Goal: Task Accomplishment & Management: Manage account settings

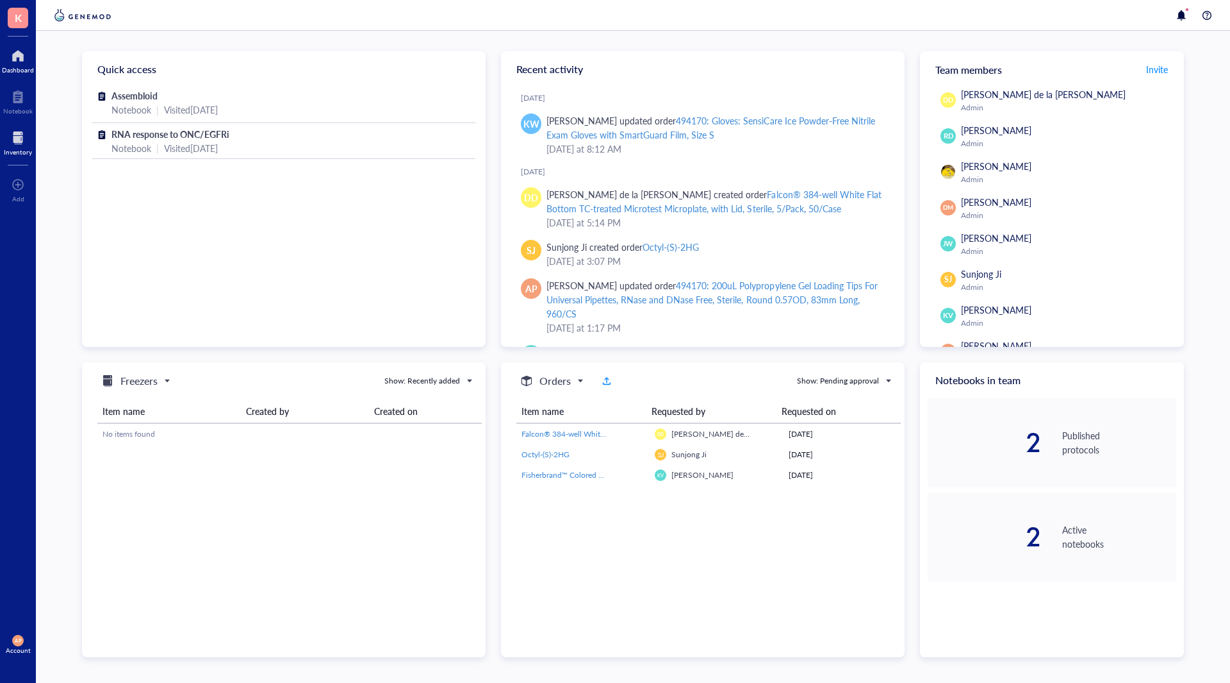
click at [28, 143] on div at bounding box center [18, 138] width 28 height 21
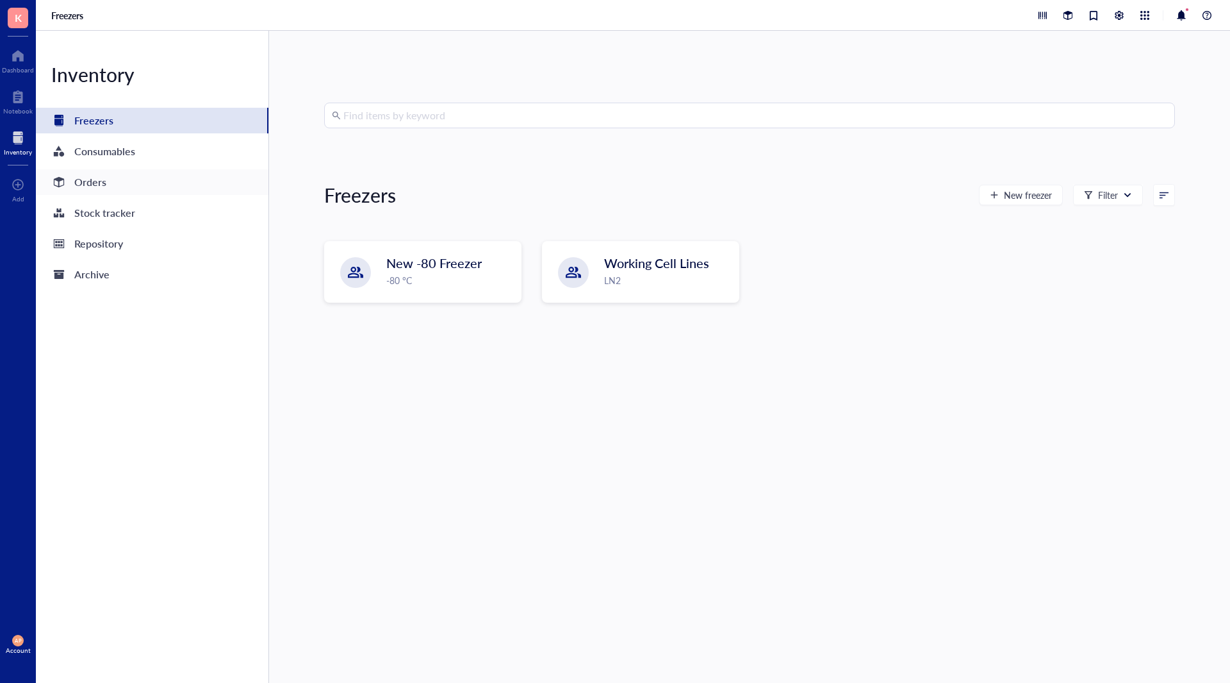
click at [114, 182] on div "Orders" at bounding box center [152, 182] width 233 height 26
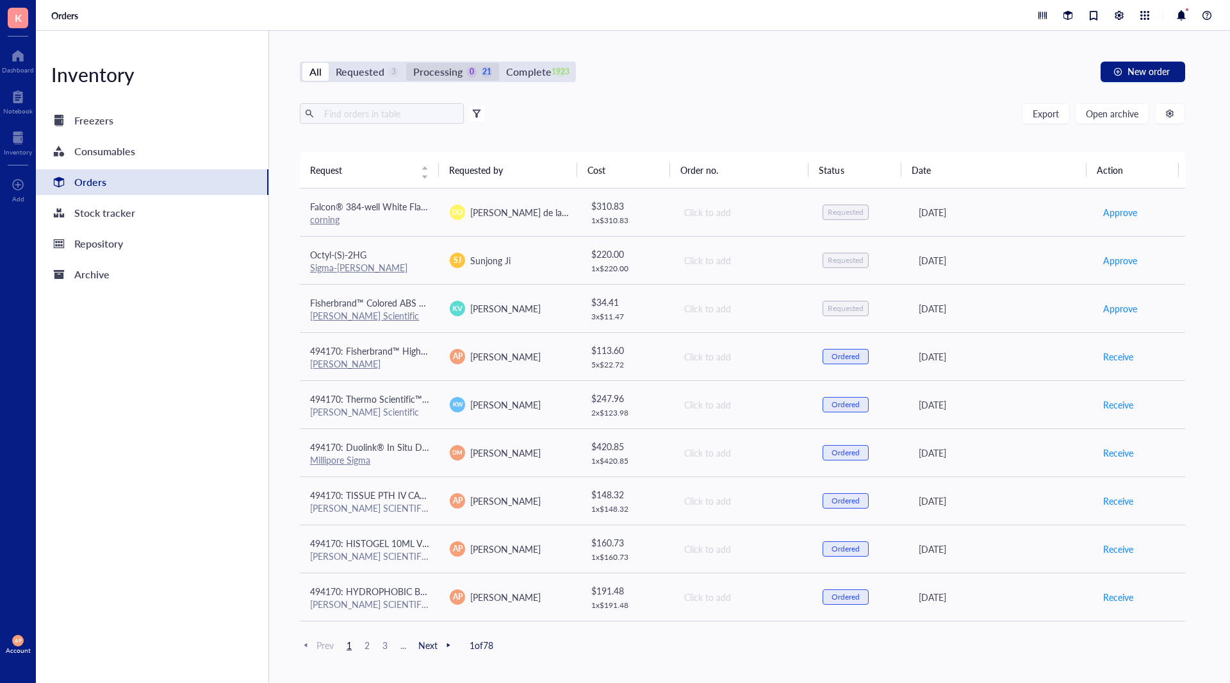
click at [426, 76] on div "Processing" at bounding box center [437, 72] width 49 height 18
click at [406, 63] on input "Processing 0 21" at bounding box center [406, 63] width 0 height 0
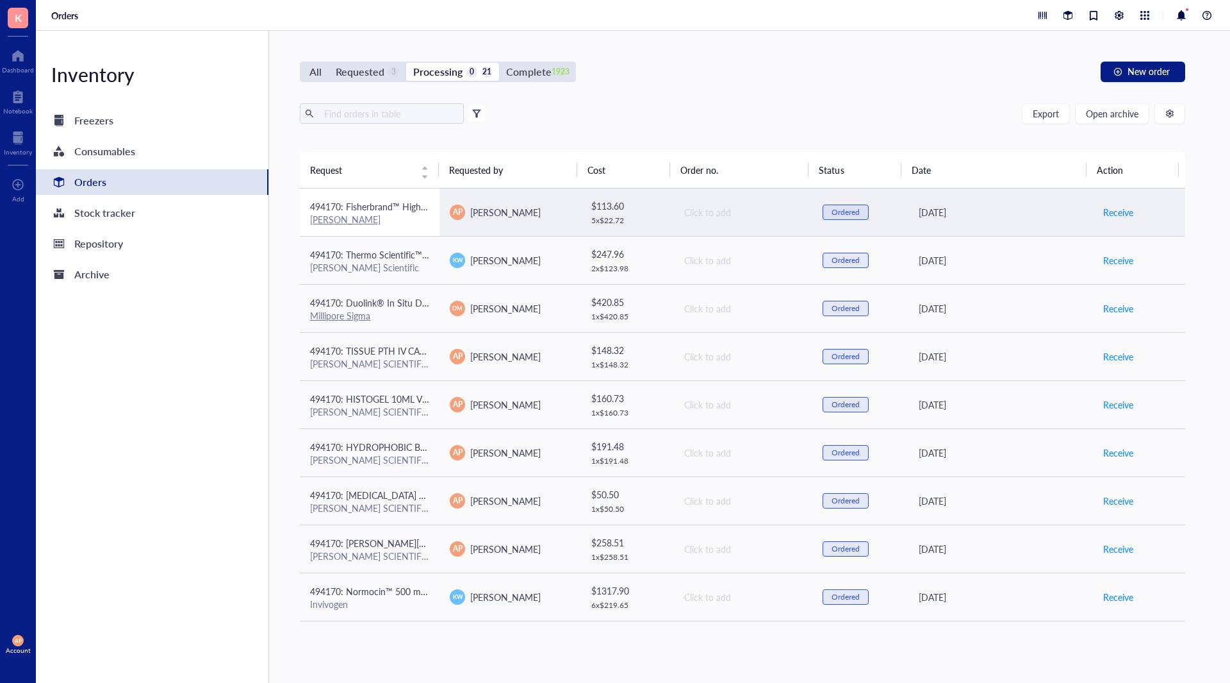
click at [399, 221] on div "[PERSON_NAME]" at bounding box center [369, 219] width 119 height 12
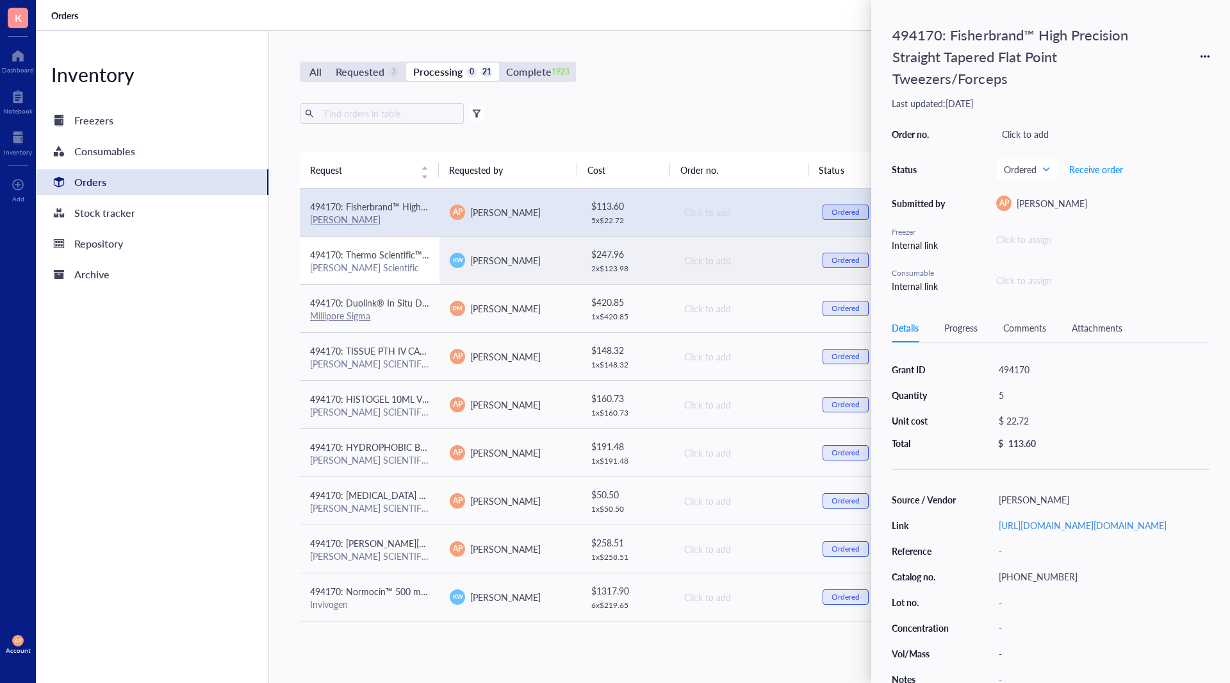
click at [410, 263] on div "[PERSON_NAME] Scientific" at bounding box center [369, 267] width 119 height 12
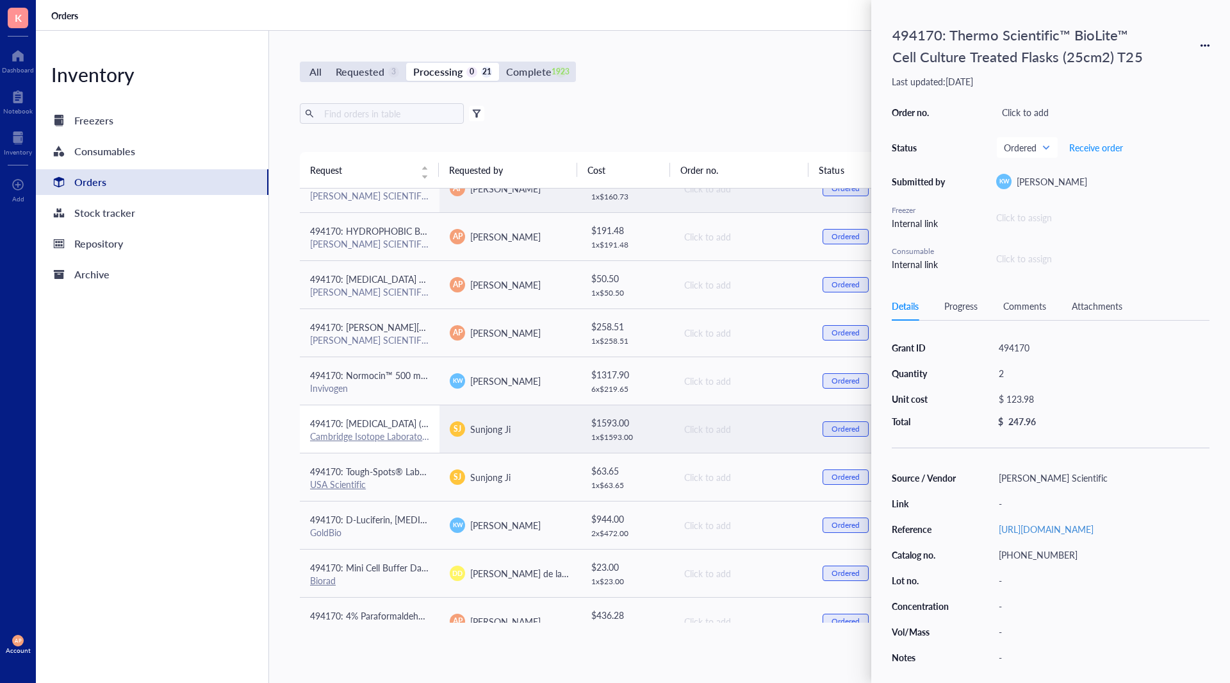
scroll to position [256, 0]
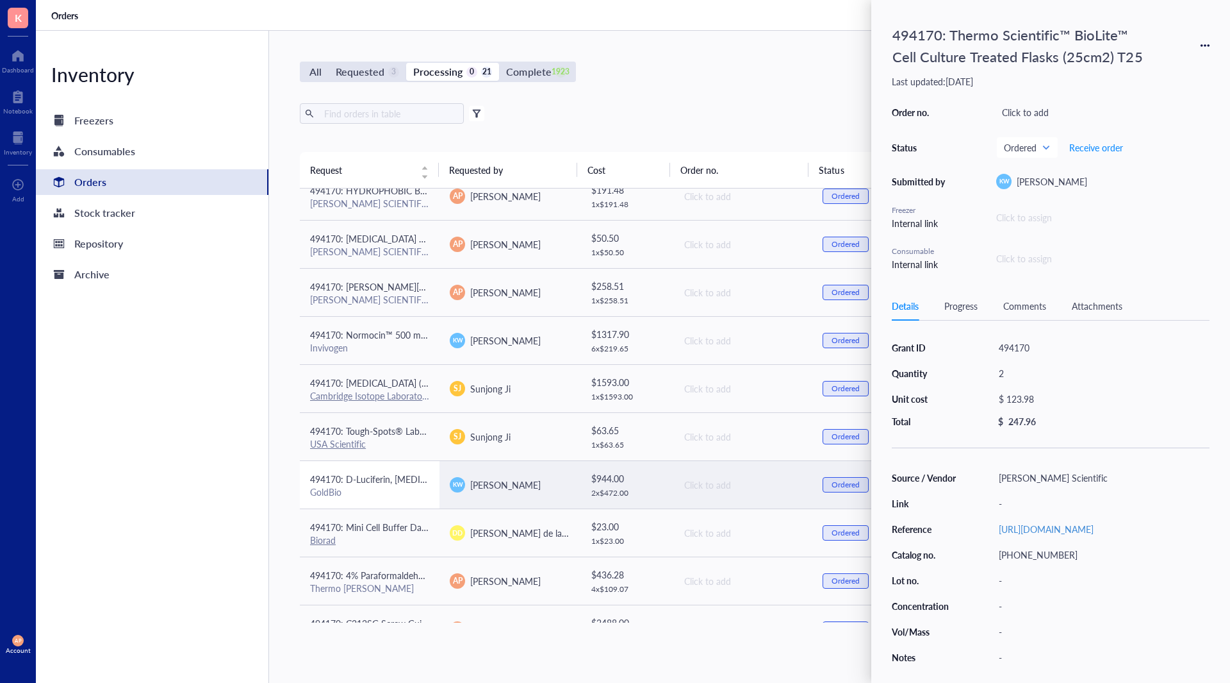
click at [413, 483] on span "494170: D-Luciferin, [MEDICAL_DATA]" at bounding box center [387, 478] width 155 height 13
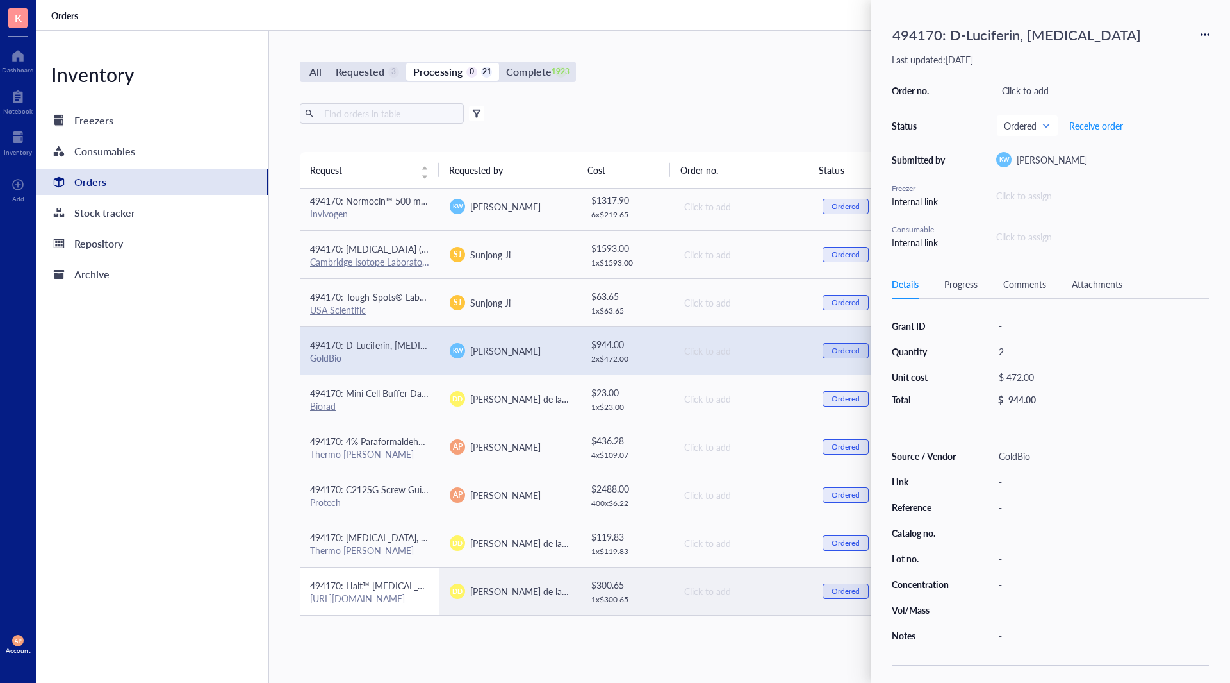
scroll to position [383, 0]
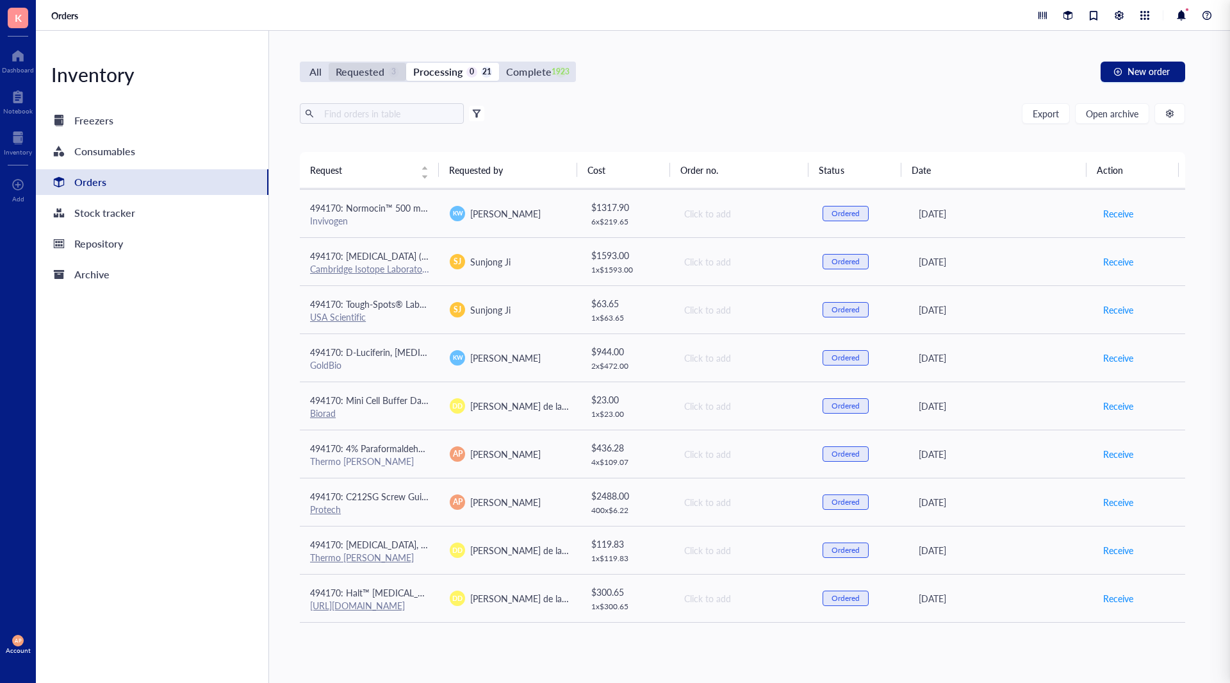
click at [366, 75] on div "Requested" at bounding box center [360, 72] width 49 height 18
click at [329, 63] on input "Requested 3" at bounding box center [329, 63] width 0 height 0
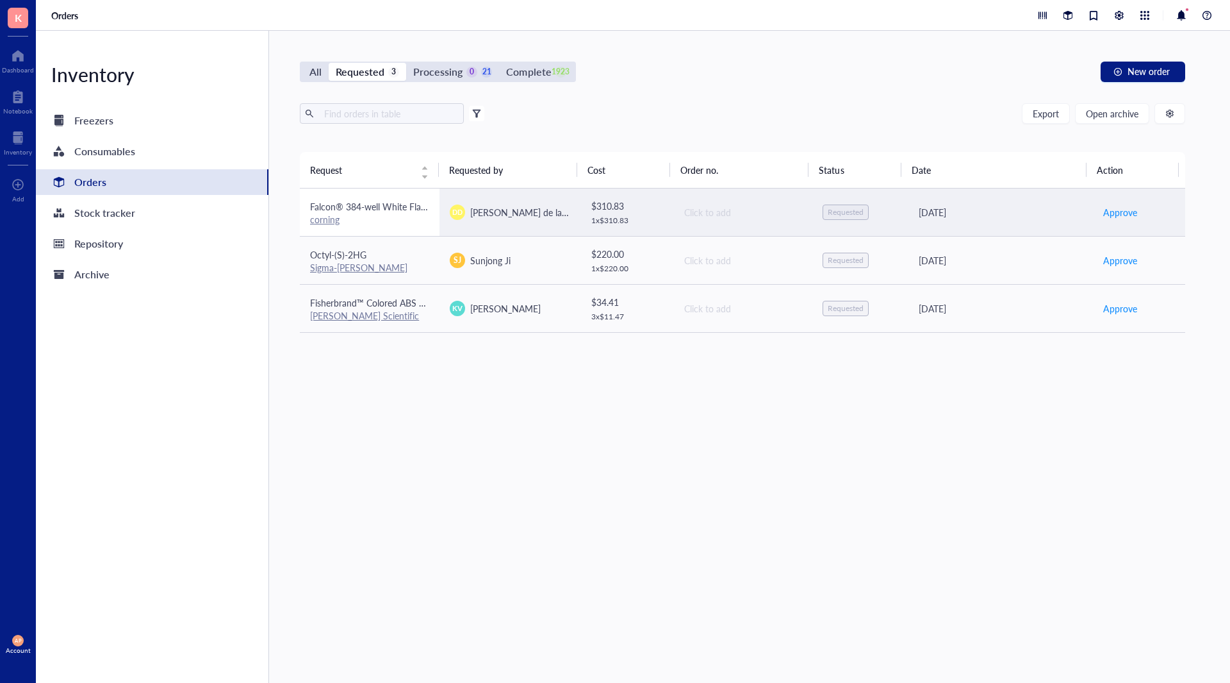
click at [404, 221] on div "corning" at bounding box center [369, 219] width 119 height 12
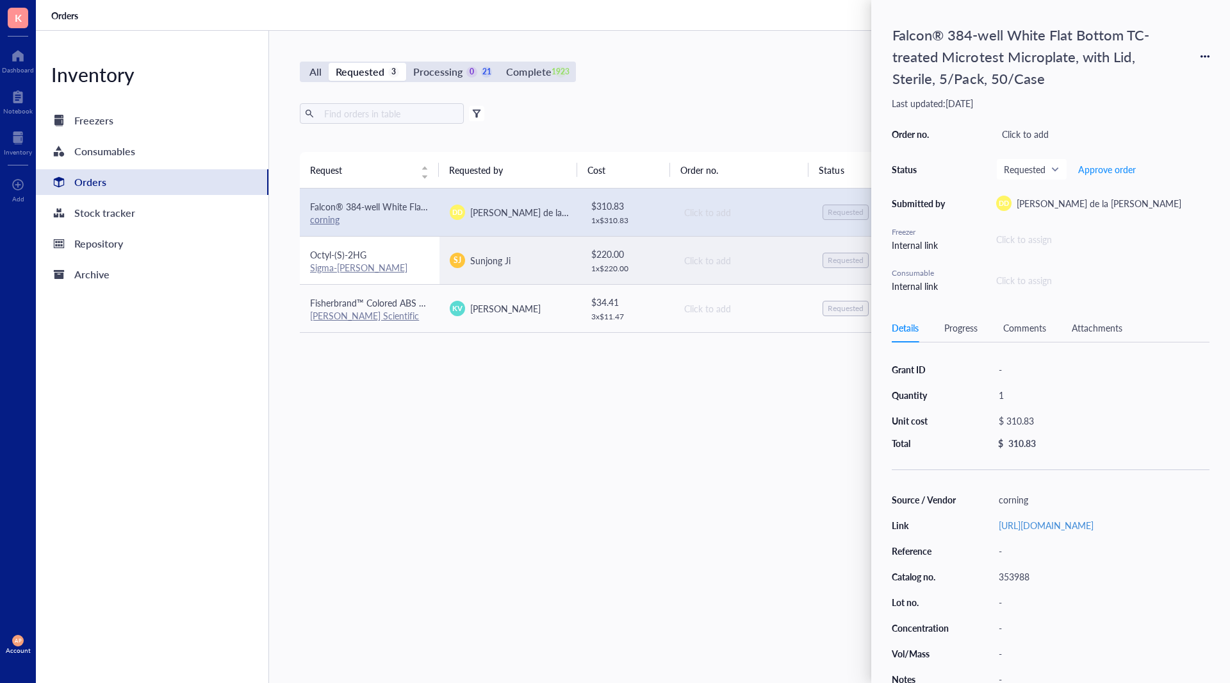
click at [425, 268] on div "Sigma-[PERSON_NAME]" at bounding box center [369, 267] width 119 height 12
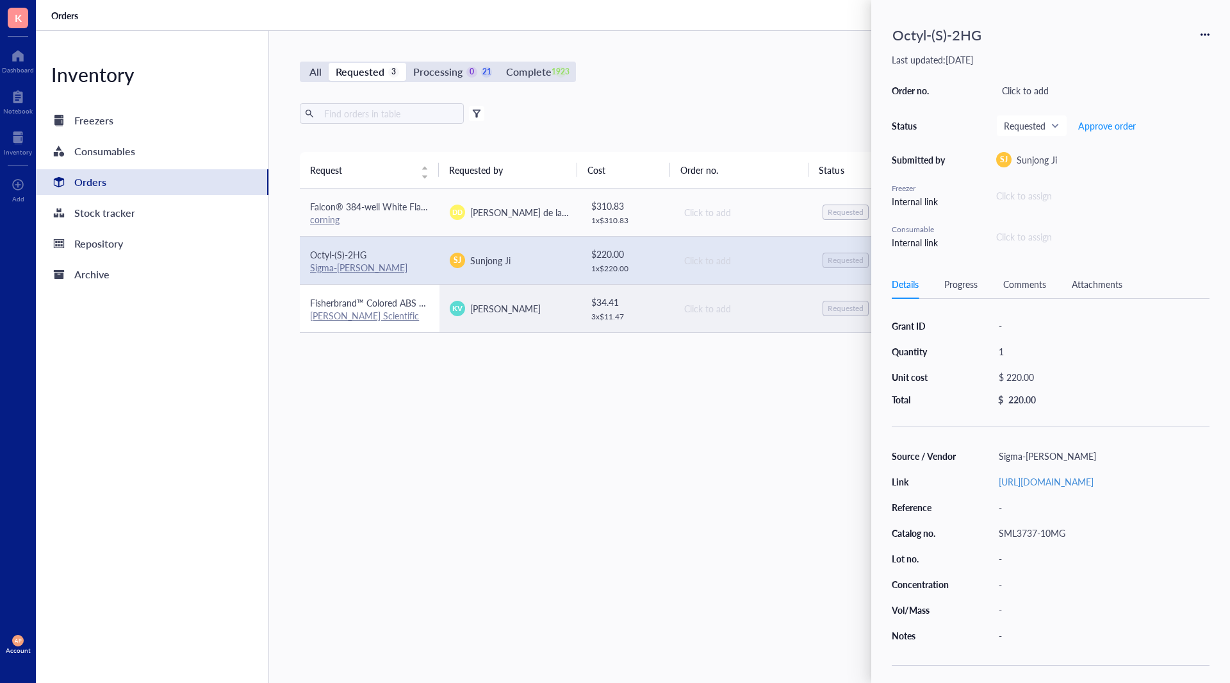
click at [427, 326] on td "Fisherbrand™ Colored ABS 50 Place Slide Boxes [PERSON_NAME] Scientific" at bounding box center [370, 308] width 140 height 48
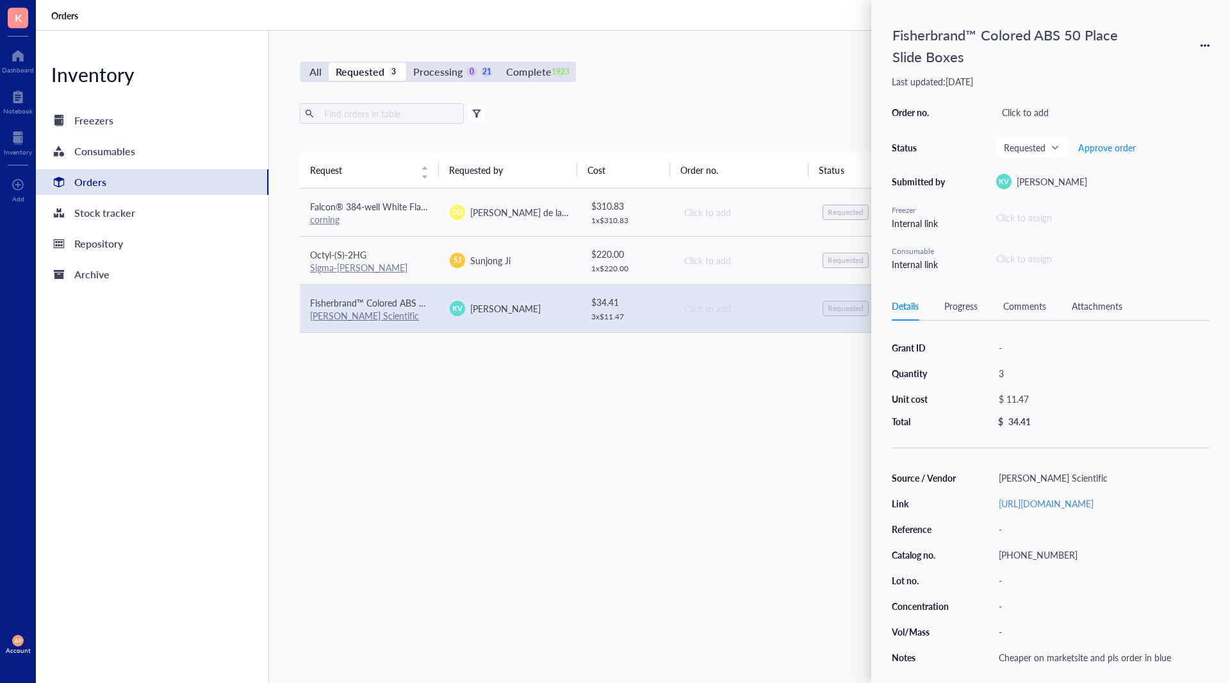
click at [447, 428] on div "Request Requested by Cost Order no. Status Date Action Falcon® 384-well White F…" at bounding box center [743, 387] width 886 height 470
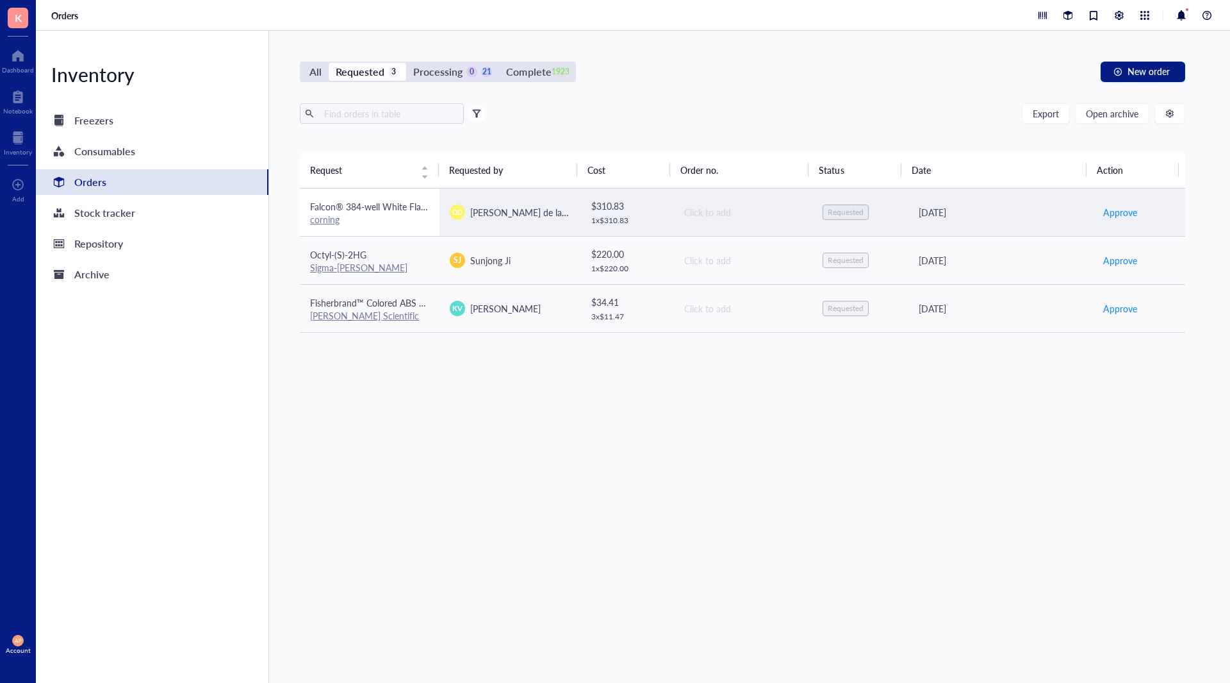
click at [390, 204] on span "Falcon® 384-well White Flat Bottom TC-treated Microtest Microplate, with Lid, S…" at bounding box center [515, 206] width 411 height 13
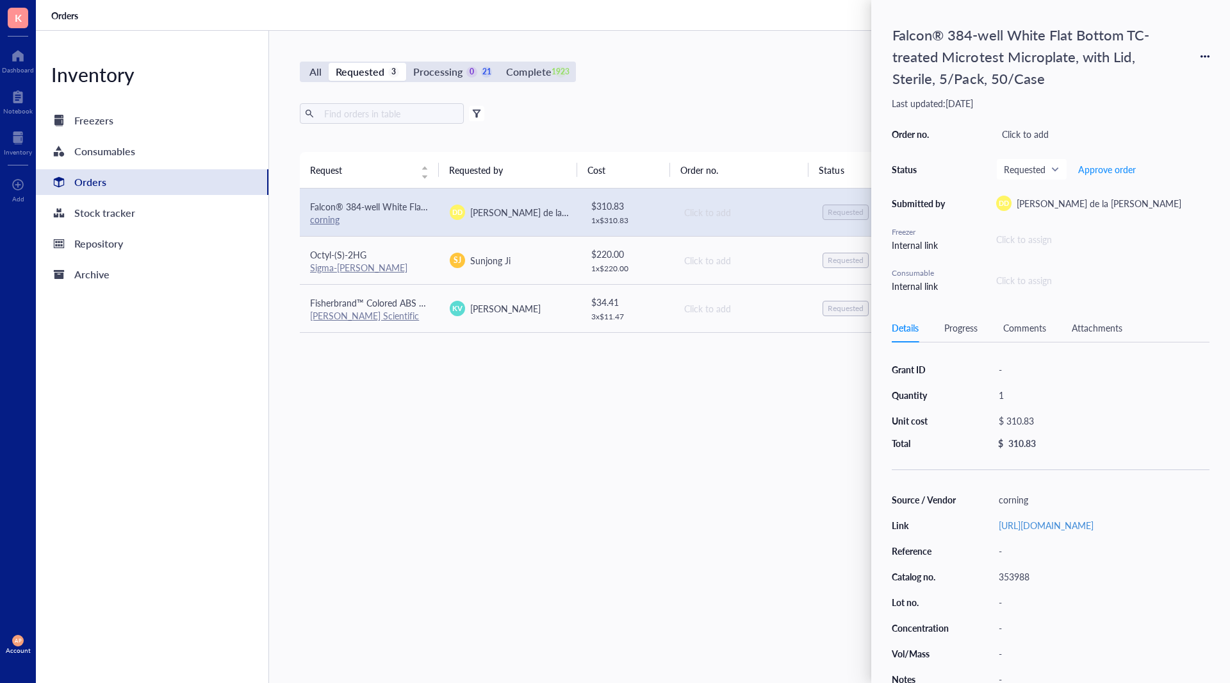
click at [508, 487] on div "Request Requested by Cost Order no. Status Date Action Falcon® 384-well White F…" at bounding box center [743, 387] width 886 height 470
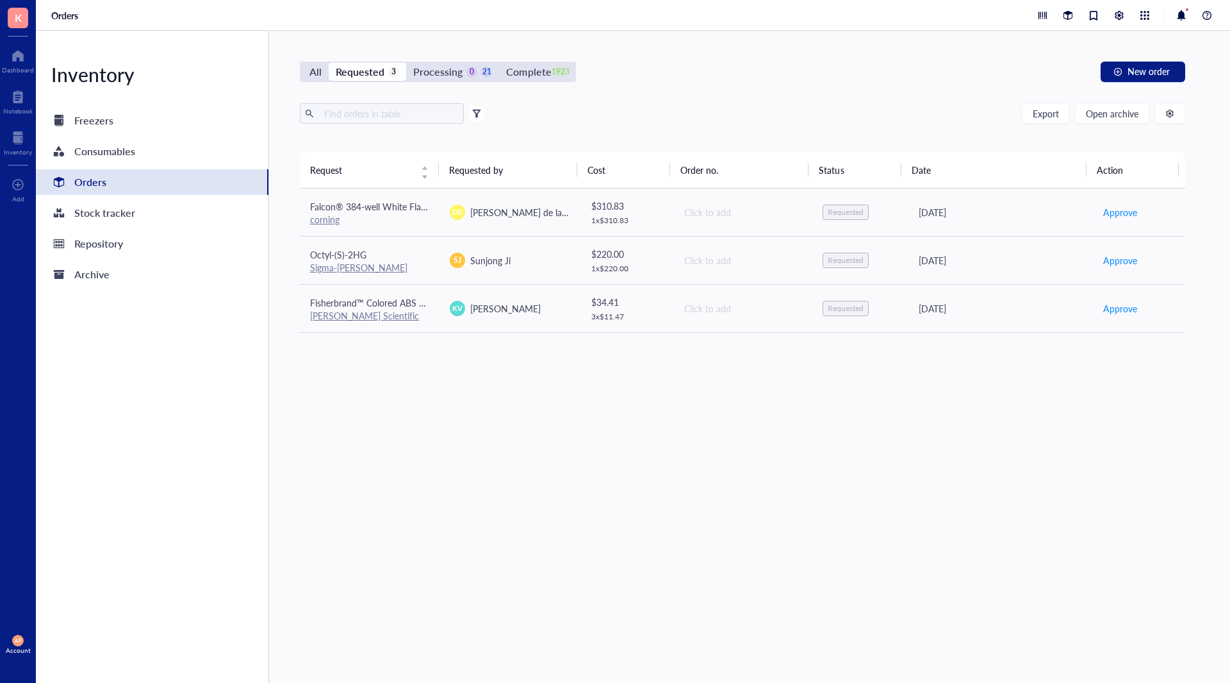
click at [410, 373] on div "Request Requested by Cost Order no. Status Date Action Falcon® 384-well White F…" at bounding box center [743, 387] width 886 height 470
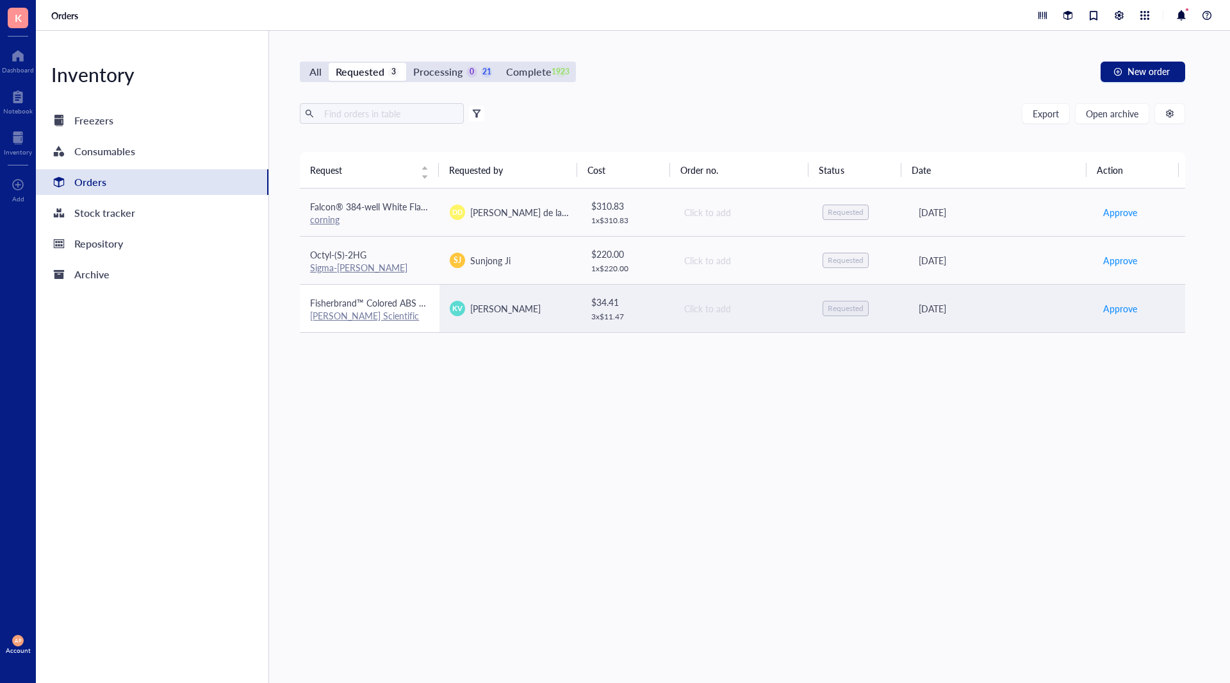
click at [406, 311] on div "[PERSON_NAME] Scientific" at bounding box center [369, 316] width 119 height 12
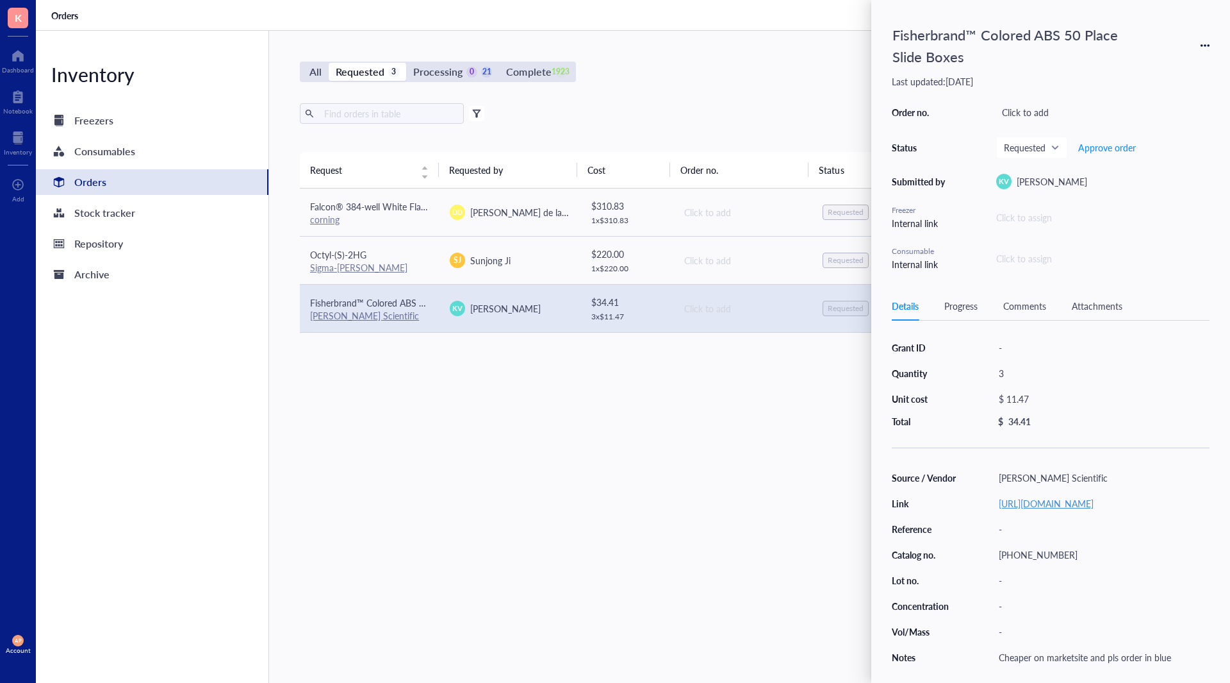
click at [1085, 510] on link "[URL][DOMAIN_NAME]" at bounding box center [1046, 503] width 95 height 13
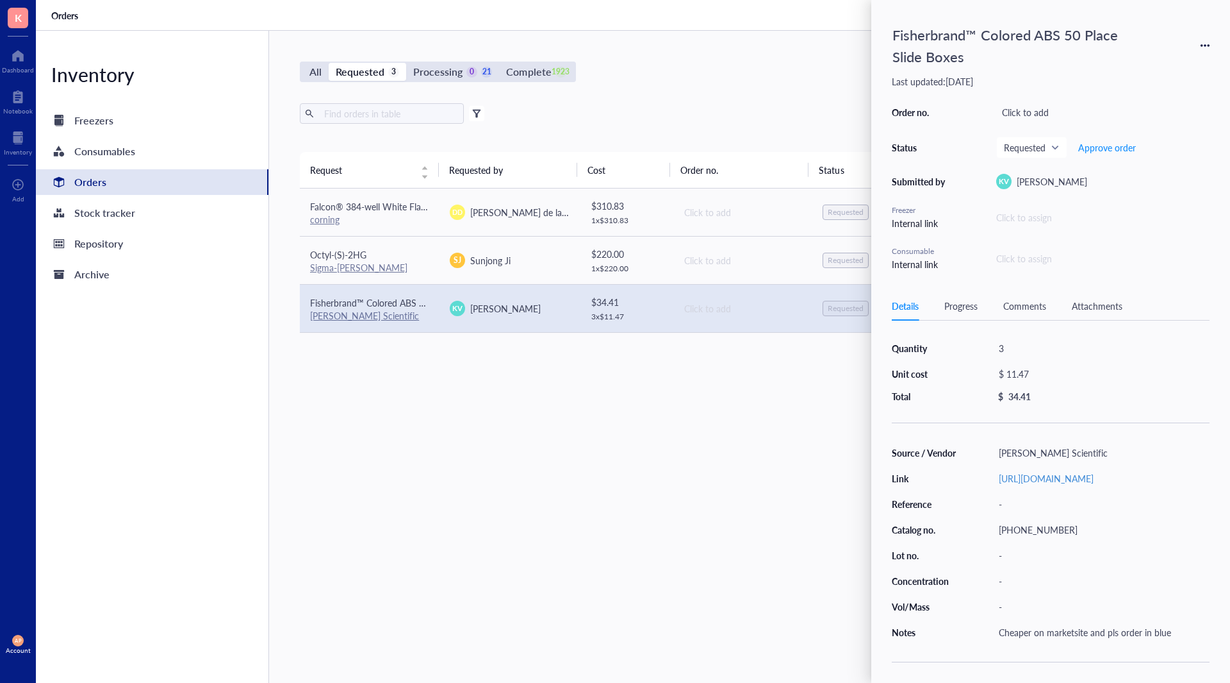
scroll to position [42, 0]
click at [1045, 511] on div "Source / Vendor [PERSON_NAME] Scientific Link [URL][DOMAIN_NAME] Reference - Ca…" at bounding box center [1051, 541] width 318 height 197
click at [1052, 520] on div "[PHONE_NUMBER]" at bounding box center [1101, 529] width 217 height 18
drag, startPoint x: 1052, startPoint y: 520, endPoint x: 827, endPoint y: 502, distance: 226.4
click at [827, 502] on div "K Dashboard Notebook Inventory To pick up a draggable item, press the space bar…" at bounding box center [615, 341] width 1230 height 683
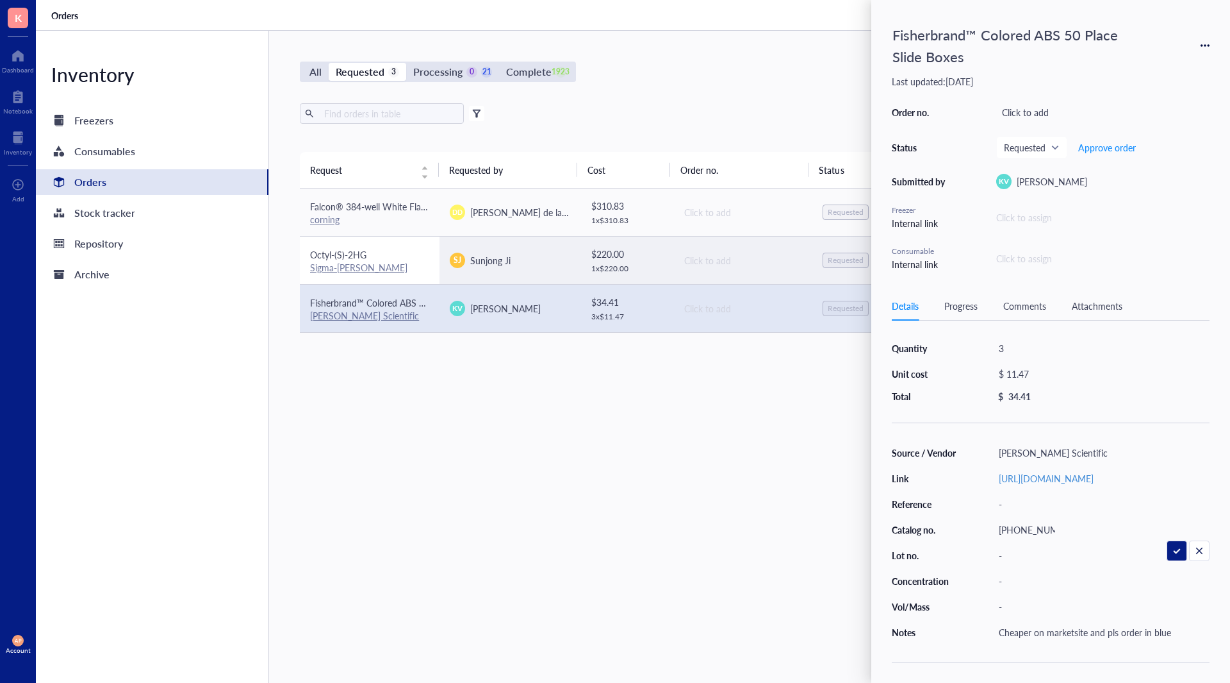
click at [383, 258] on div "Octyl-(S)-2HG" at bounding box center [369, 254] width 119 height 14
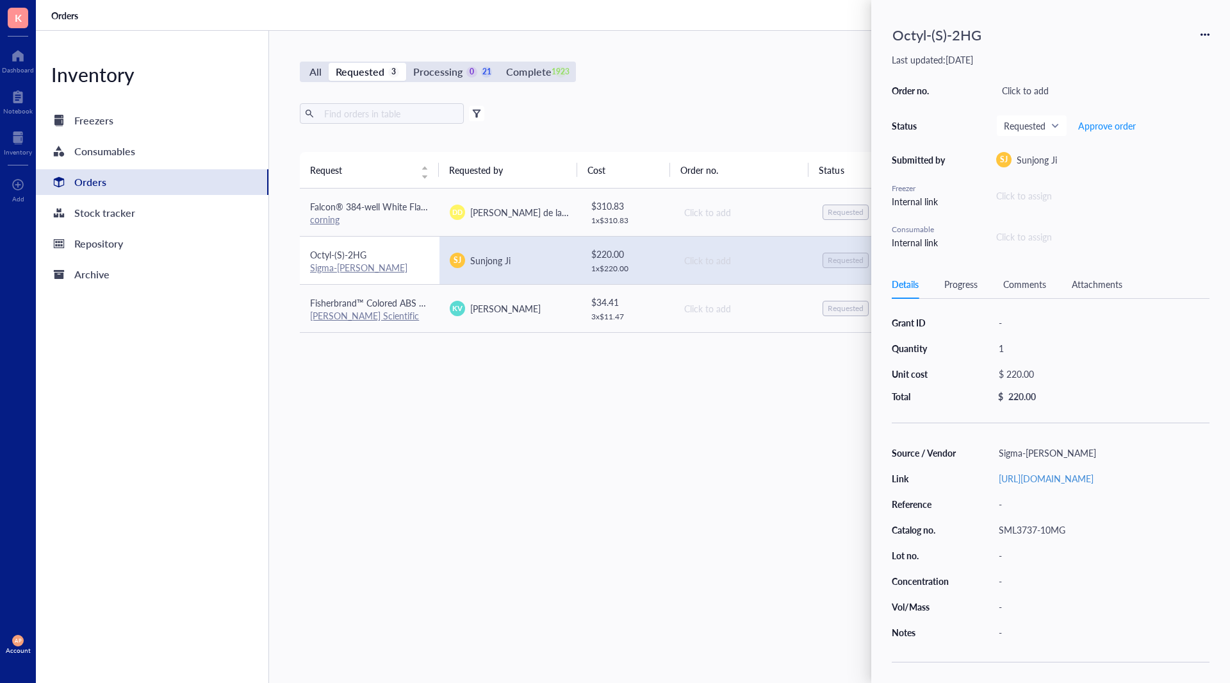
scroll to position [20, 0]
click at [1077, 520] on div "SML3737-10MG" at bounding box center [1101, 529] width 217 height 18
drag, startPoint x: 1068, startPoint y: 522, endPoint x: 1023, endPoint y: 518, distance: 44.3
click at [1024, 521] on div "SML3737-10MG" at bounding box center [1101, 529] width 217 height 18
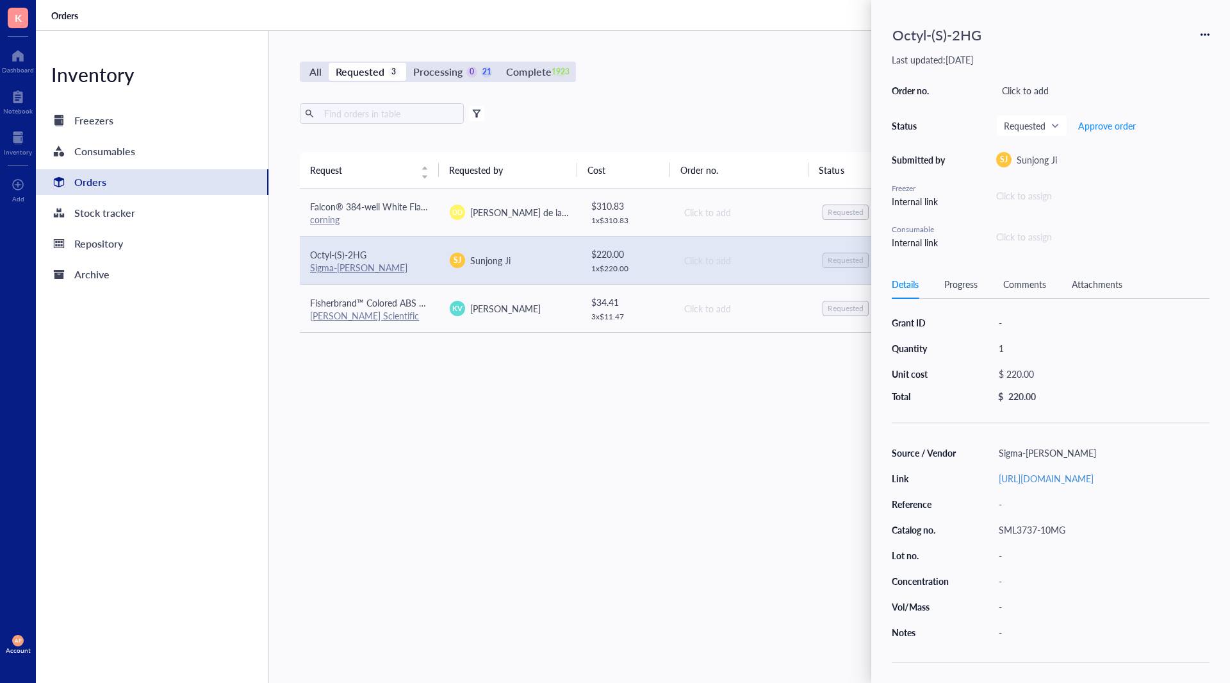
click at [1027, 365] on div "$ 220.00" at bounding box center [1098, 374] width 211 height 18
drag, startPoint x: 1061, startPoint y: 365, endPoint x: 852, endPoint y: 344, distance: 210.6
click at [880, 366] on div "Octyl-(S)-2HG Last updated: [DATE] Order no. Click to add Status Requested Appr…" at bounding box center [1051, 341] width 359 height 683
type input "205"
drag, startPoint x: 1166, startPoint y: 381, endPoint x: 1145, endPoint y: 333, distance: 52.5
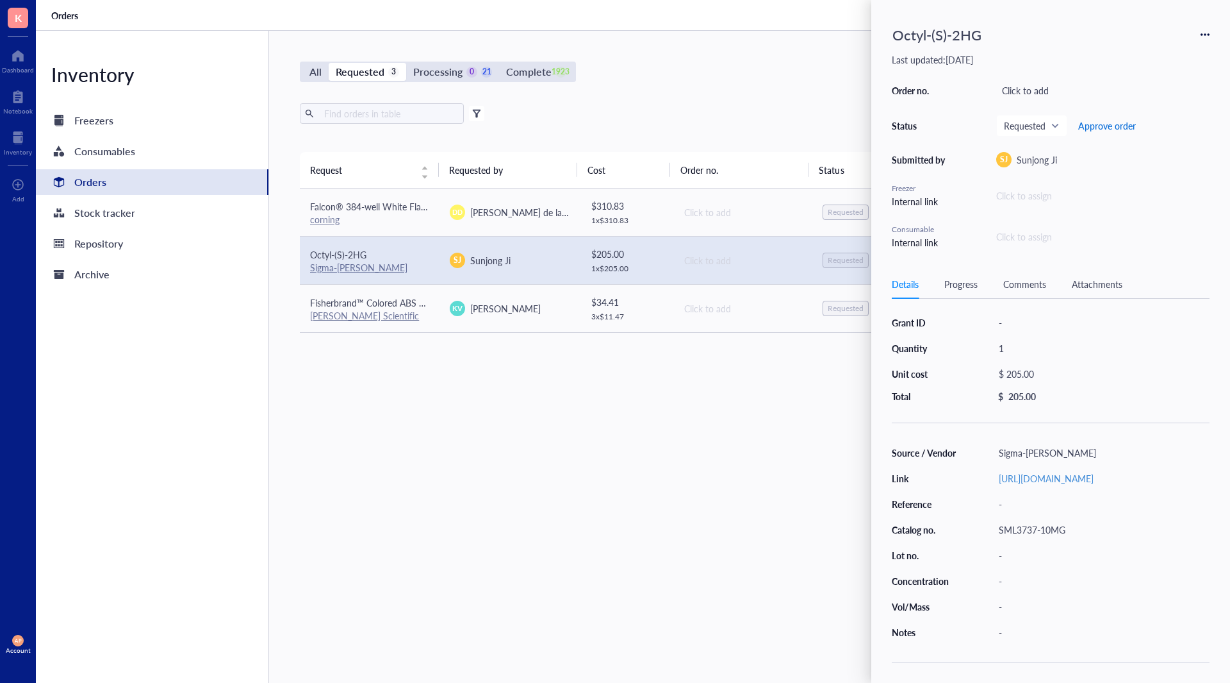
click at [1100, 124] on span "Approve order" at bounding box center [1108, 125] width 58 height 10
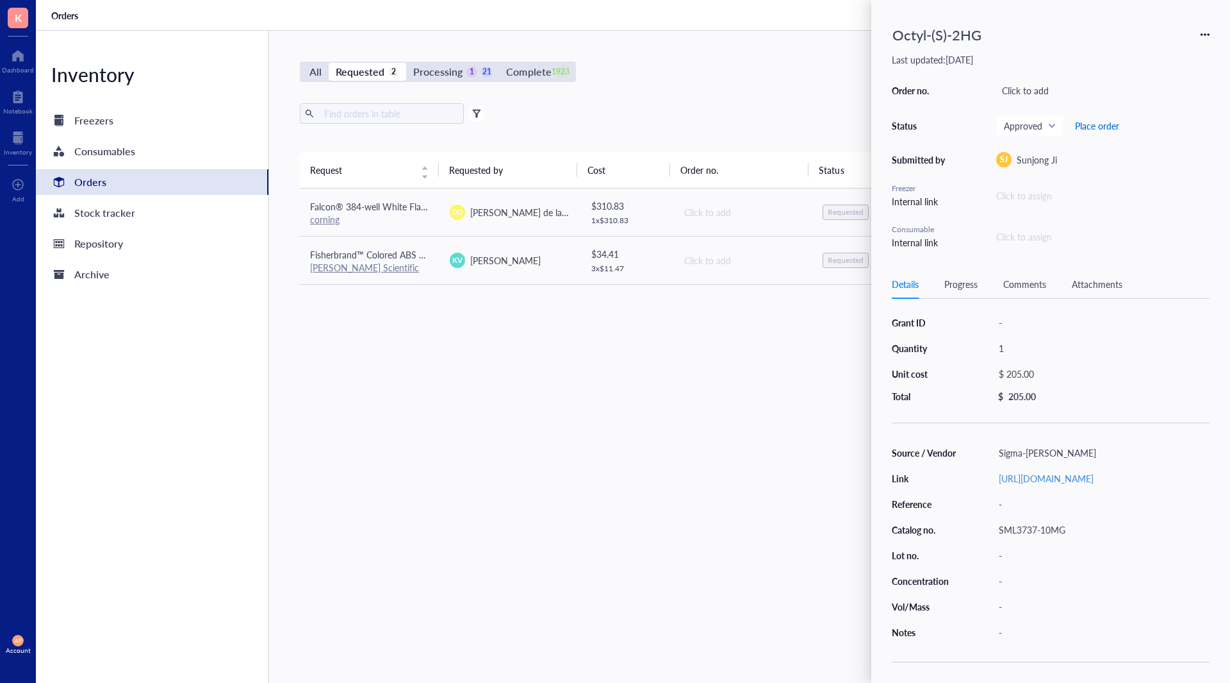
click at [1100, 124] on span "Place order" at bounding box center [1097, 125] width 44 height 10
drag, startPoint x: 628, startPoint y: 422, endPoint x: 557, endPoint y: 278, distance: 160.8
click at [625, 418] on div "Request Requested by Cost Order no. Status Date Action Falcon® 384-well White F…" at bounding box center [743, 387] width 886 height 470
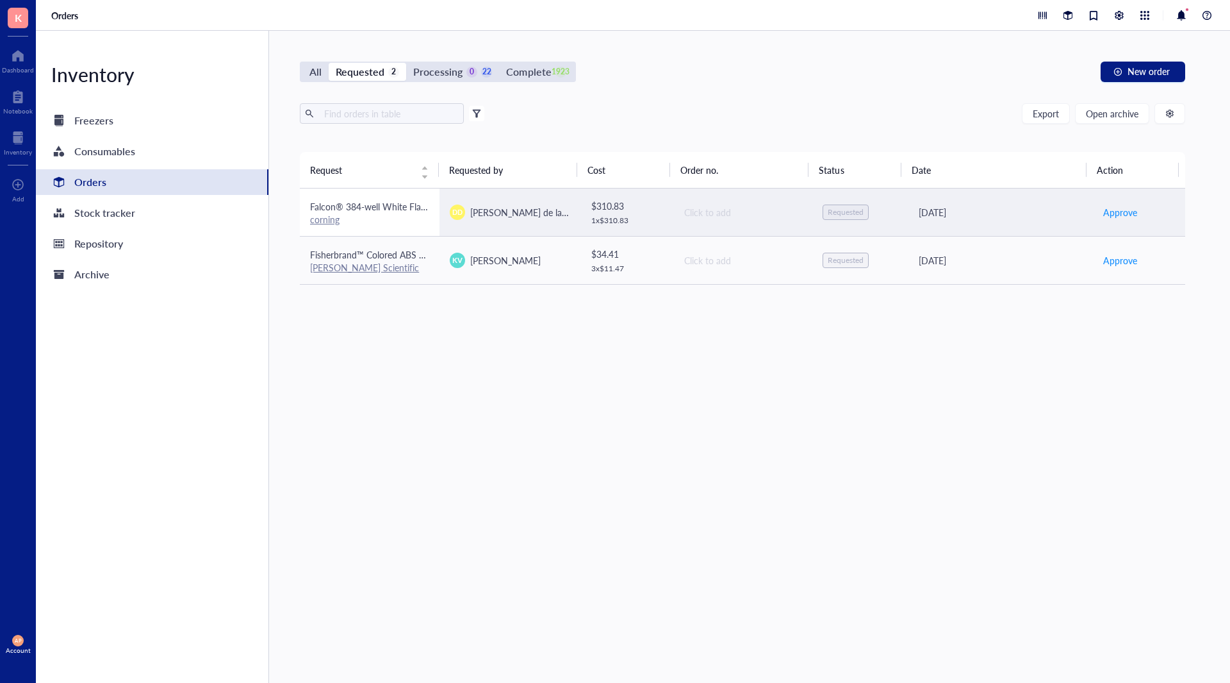
click at [392, 224] on div "corning" at bounding box center [369, 219] width 119 height 12
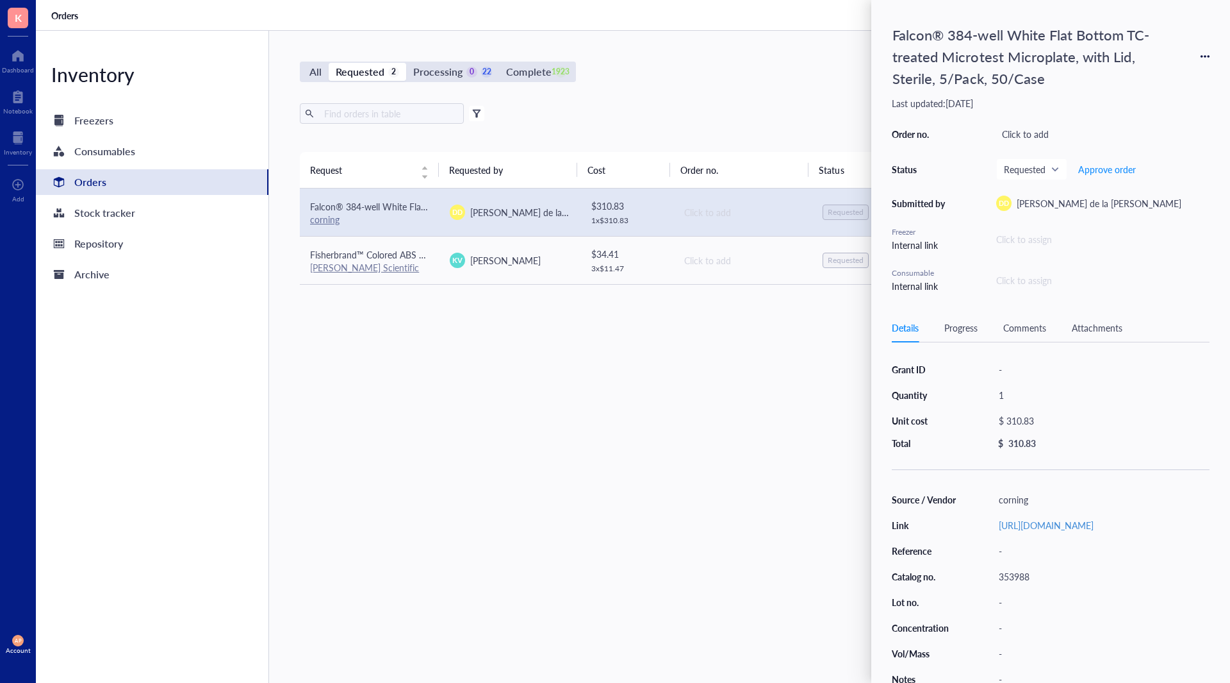
click at [1024, 585] on div "353988" at bounding box center [1101, 576] width 217 height 18
click at [541, 429] on div "Request Requested by Cost Order no. Status Date Action Falcon® 384-well White F…" at bounding box center [743, 387] width 886 height 470
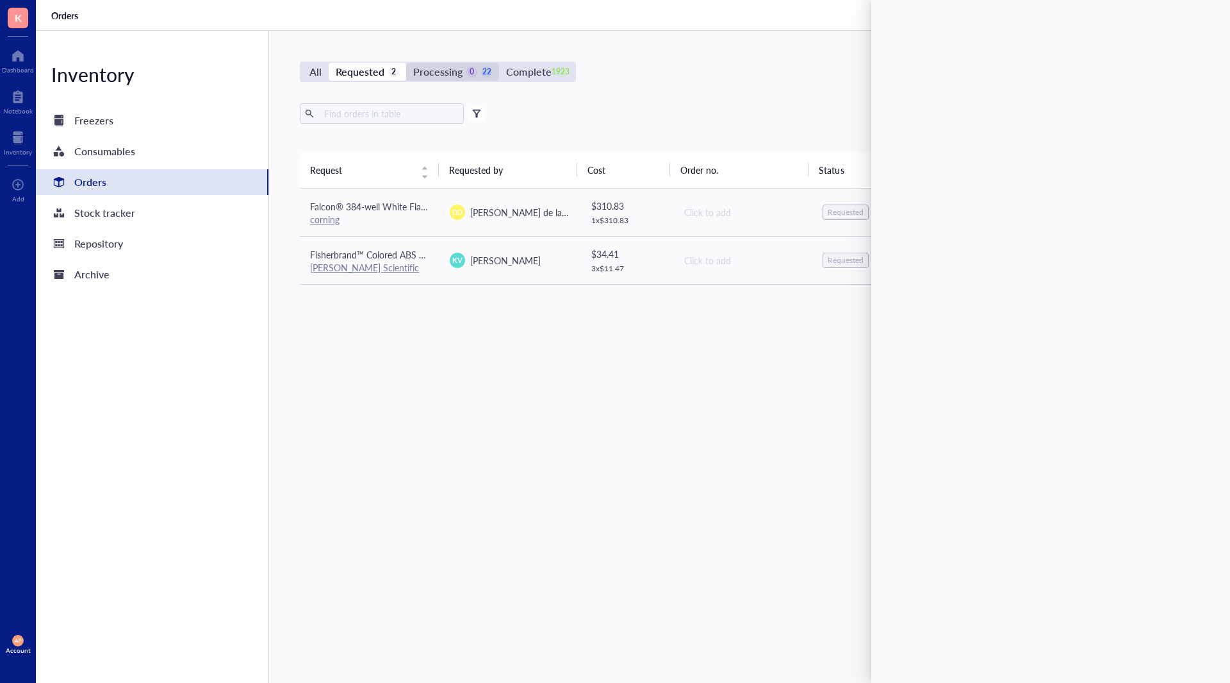
click at [475, 65] on div "Processing 0 22" at bounding box center [452, 72] width 79 height 18
click at [406, 63] on input "Processing 0 22" at bounding box center [406, 63] width 0 height 0
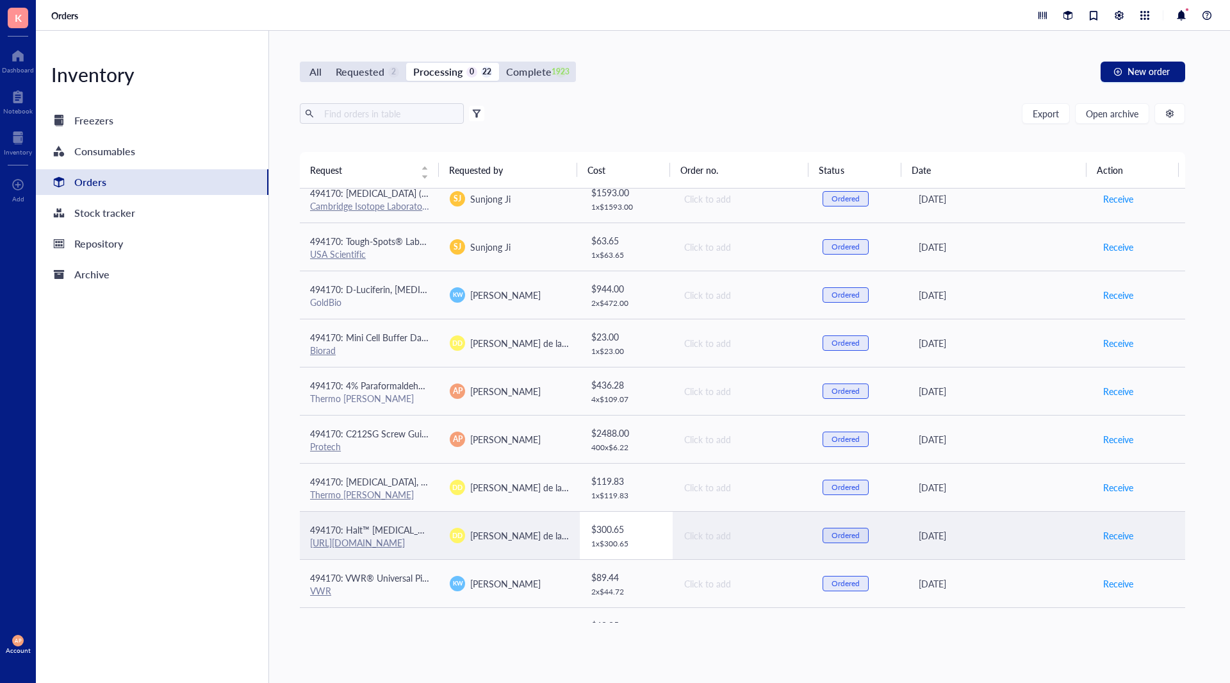
scroll to position [624, 0]
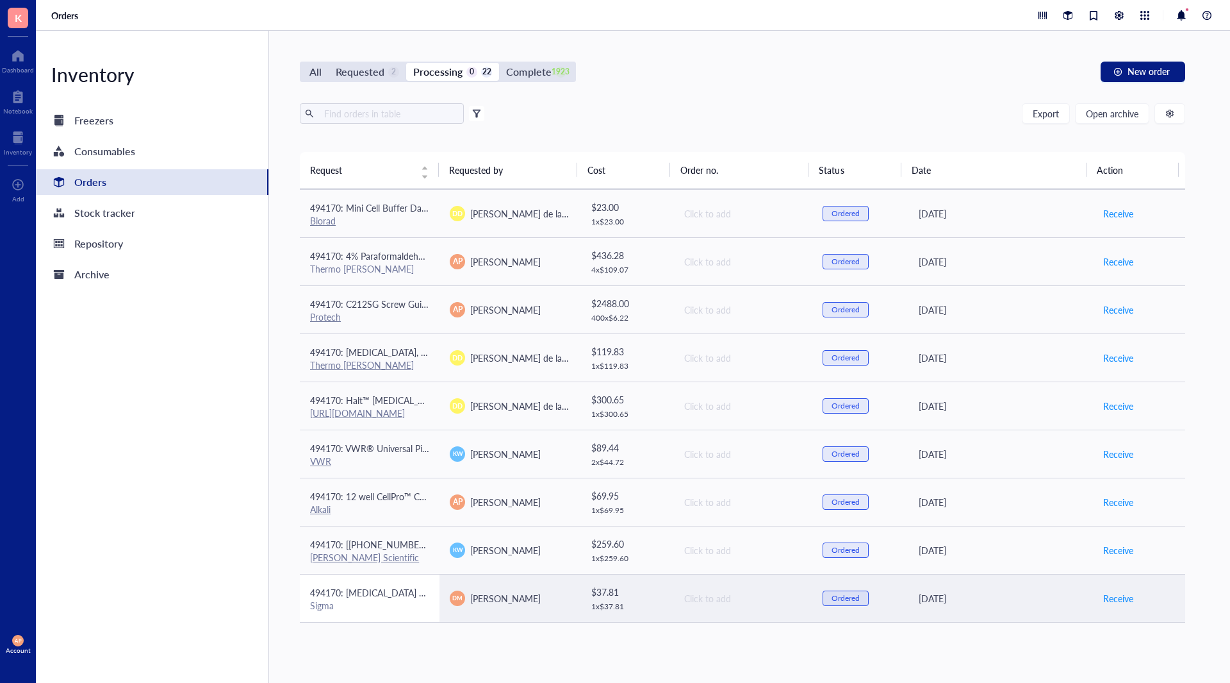
click at [406, 597] on span "494170: [MEDICAL_DATA] MOLECULAR BIOLOGY REAGENT" at bounding box center [433, 592] width 246 height 13
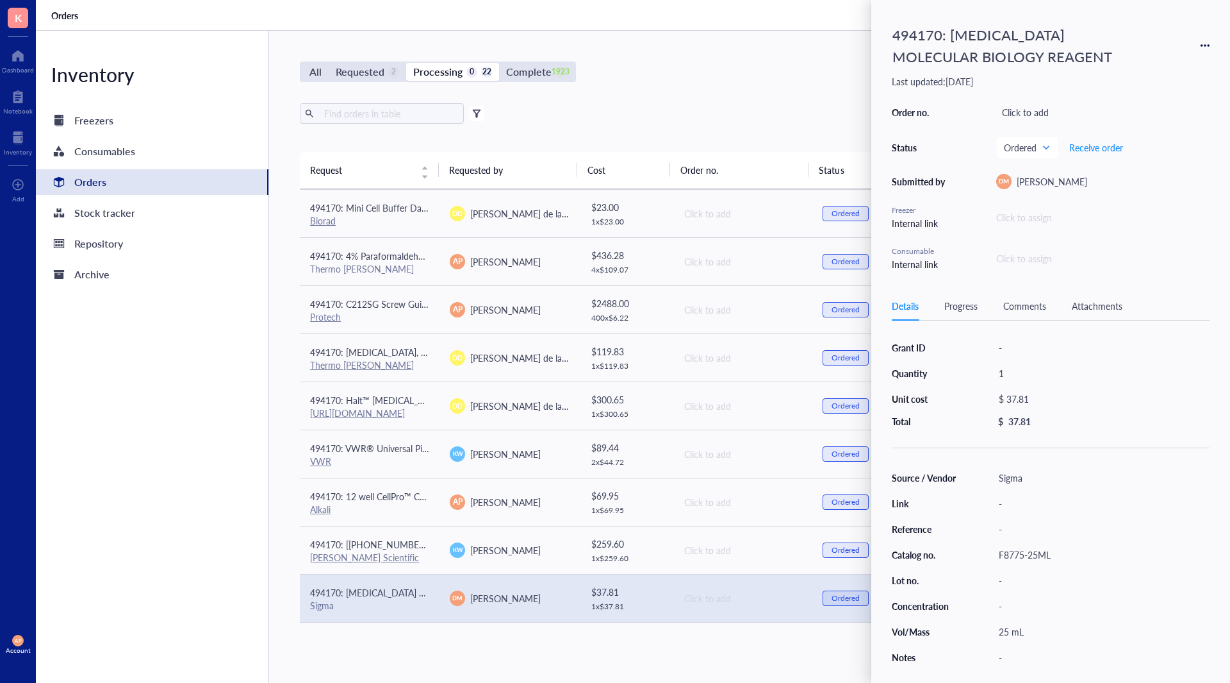
click at [1019, 295] on div "Details Progress Comments Attachments" at bounding box center [1051, 306] width 318 height 29
click at [1022, 303] on div "Comments" at bounding box center [1025, 306] width 43 height 14
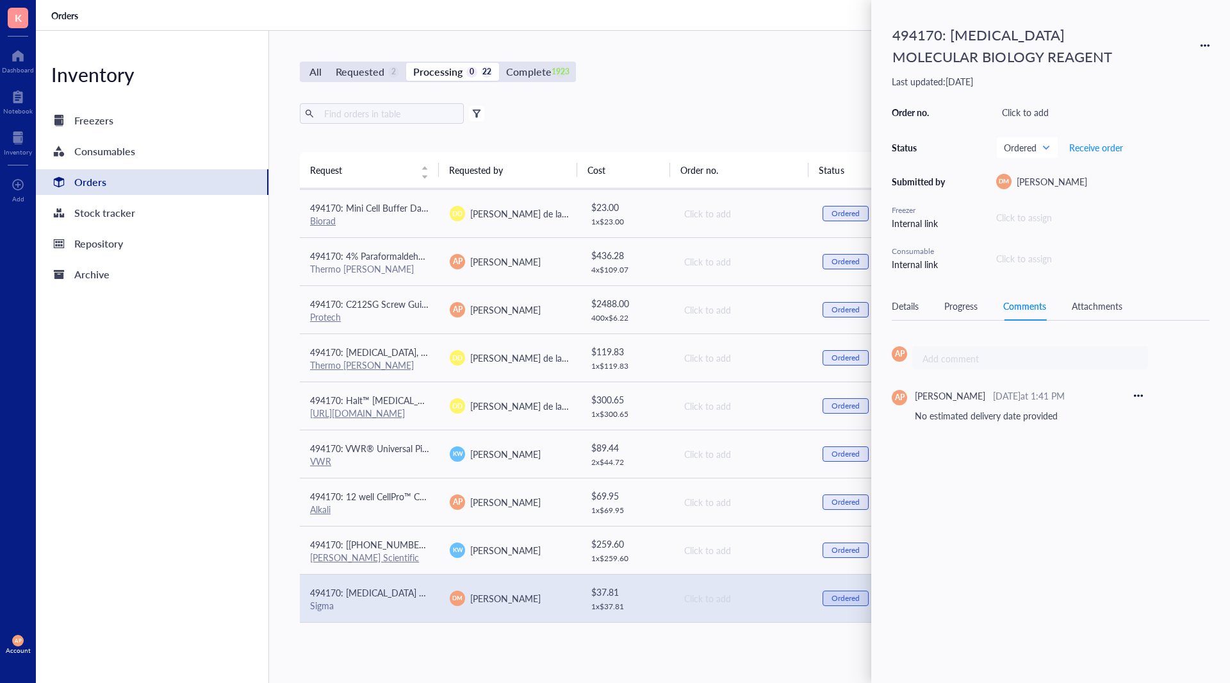
click at [1119, 308] on div "Attachments" at bounding box center [1097, 306] width 51 height 14
click at [985, 308] on div "Details Progress Comments Attachments" at bounding box center [1051, 306] width 318 height 29
click at [970, 304] on div "Progress" at bounding box center [961, 306] width 33 height 14
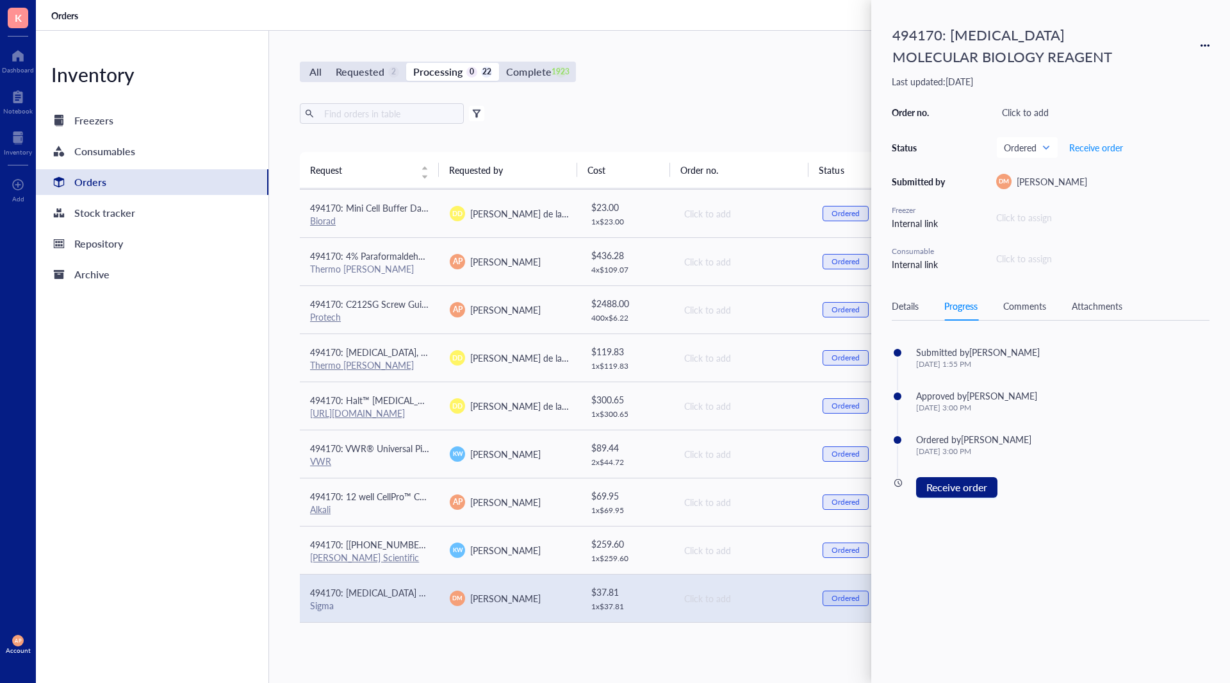
click at [916, 304] on div "Details" at bounding box center [905, 306] width 27 height 14
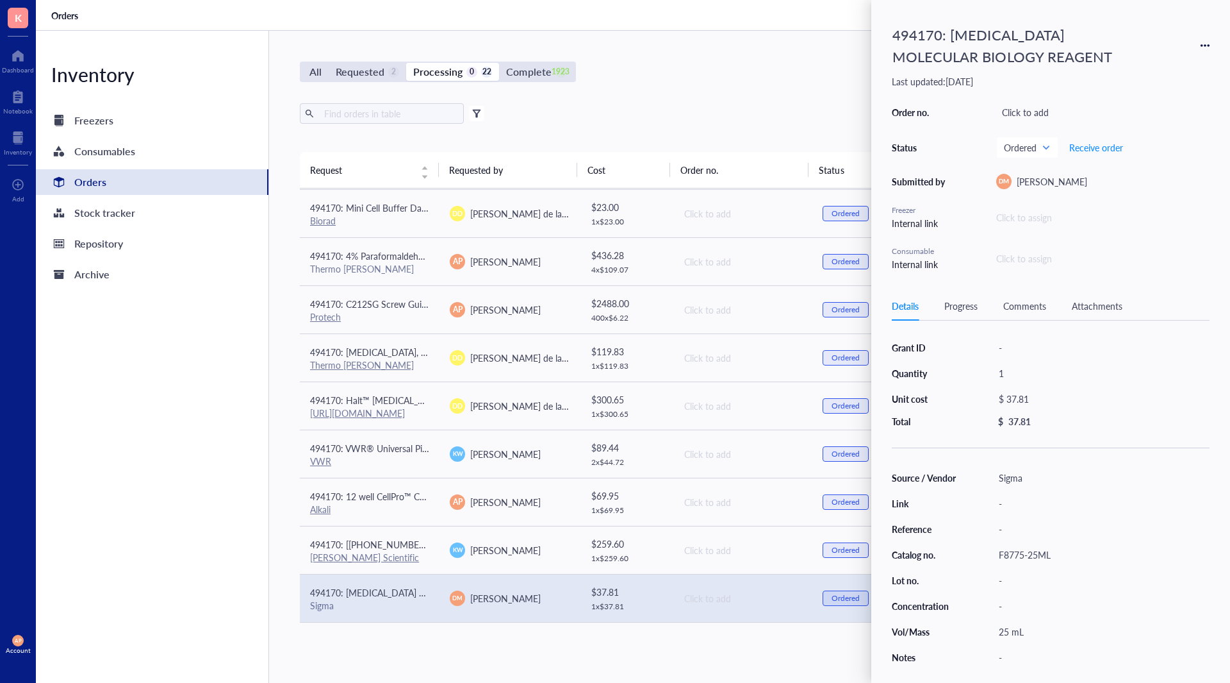
click at [502, 655] on div "All Requested 2 Processing 0 22 Complete 1923 New order Export Open archive Fil…" at bounding box center [742, 357] width 947 height 652
